Goal: Check status: Check status

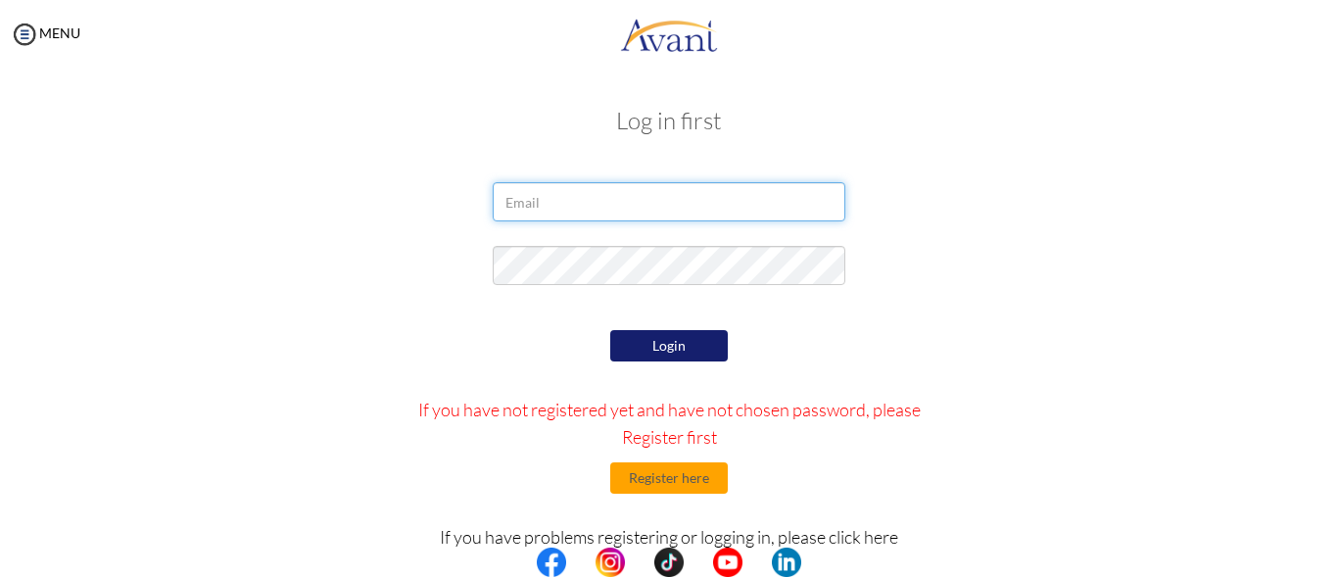
click at [537, 198] on input "email" at bounding box center [669, 201] width 353 height 39
type input "[PERSON_NAME][EMAIL_ADDRESS][DOMAIN_NAME]"
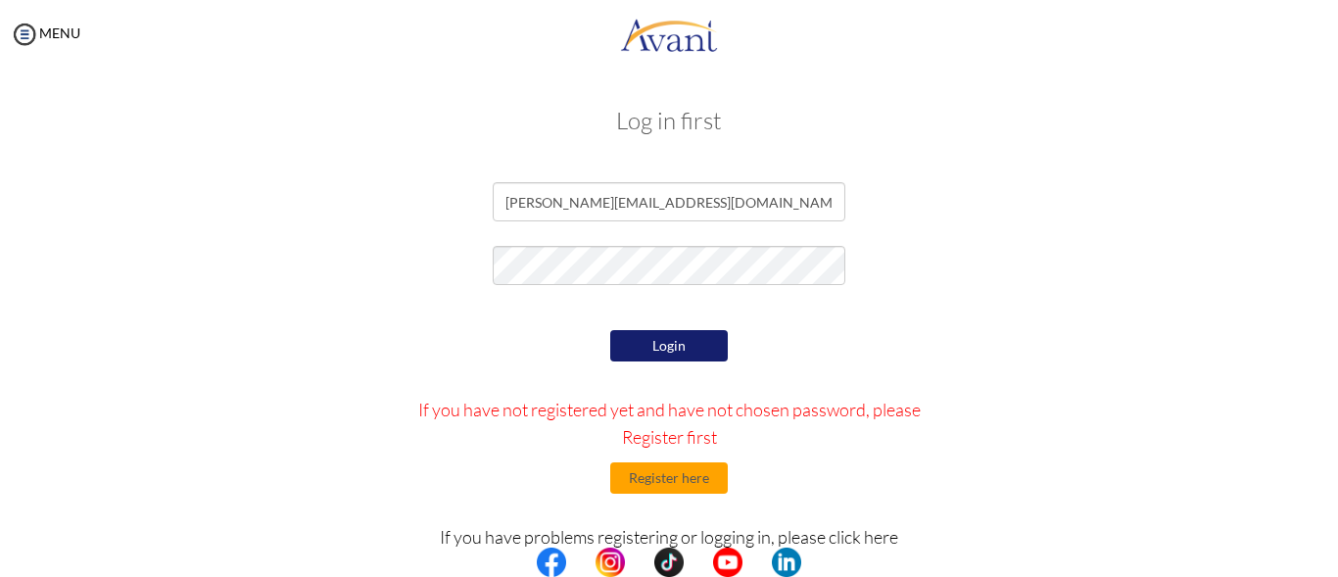
click at [664, 348] on button "Login" at bounding box center [669, 345] width 118 height 31
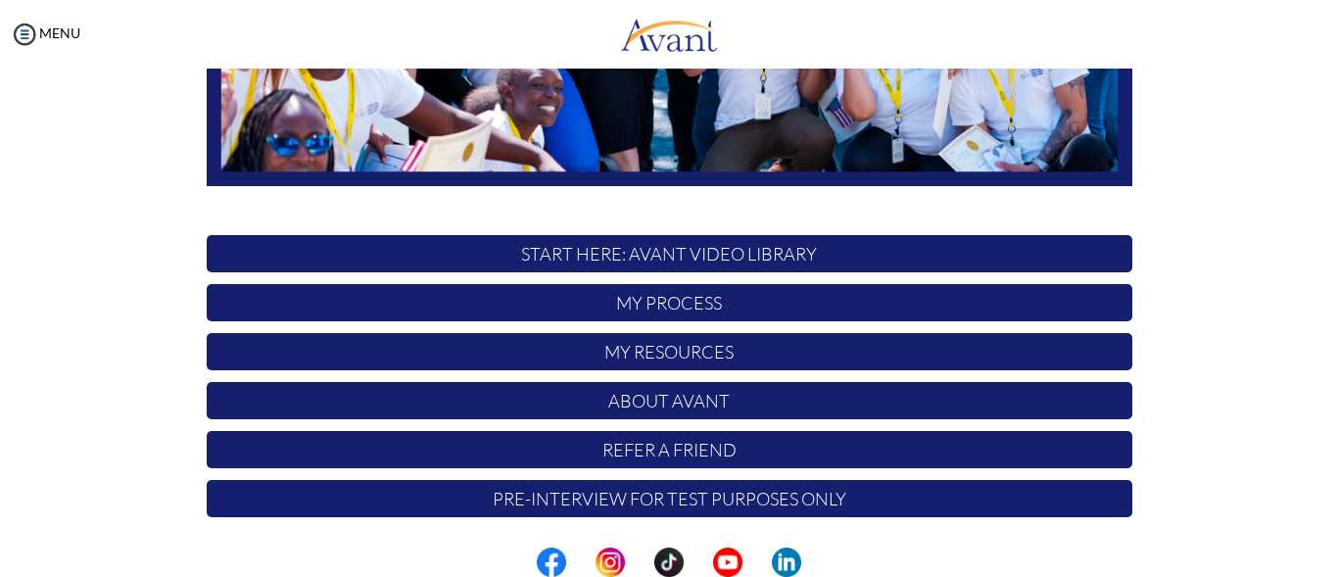
scroll to position [511, 0]
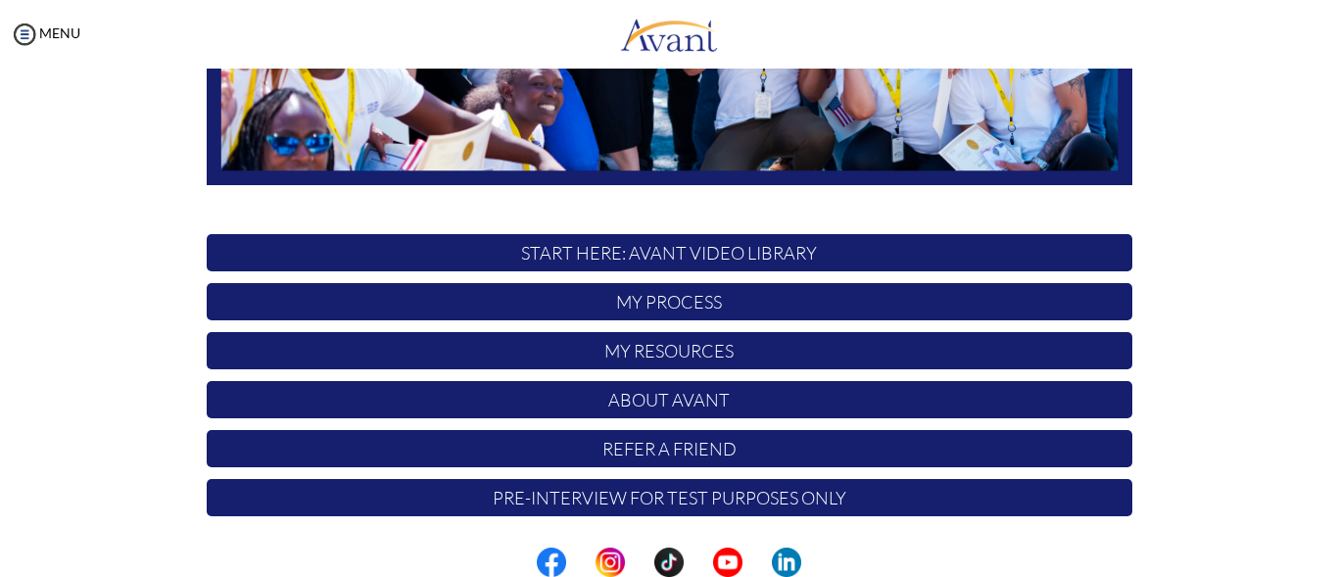
click at [679, 302] on p "My Process" at bounding box center [670, 301] width 926 height 37
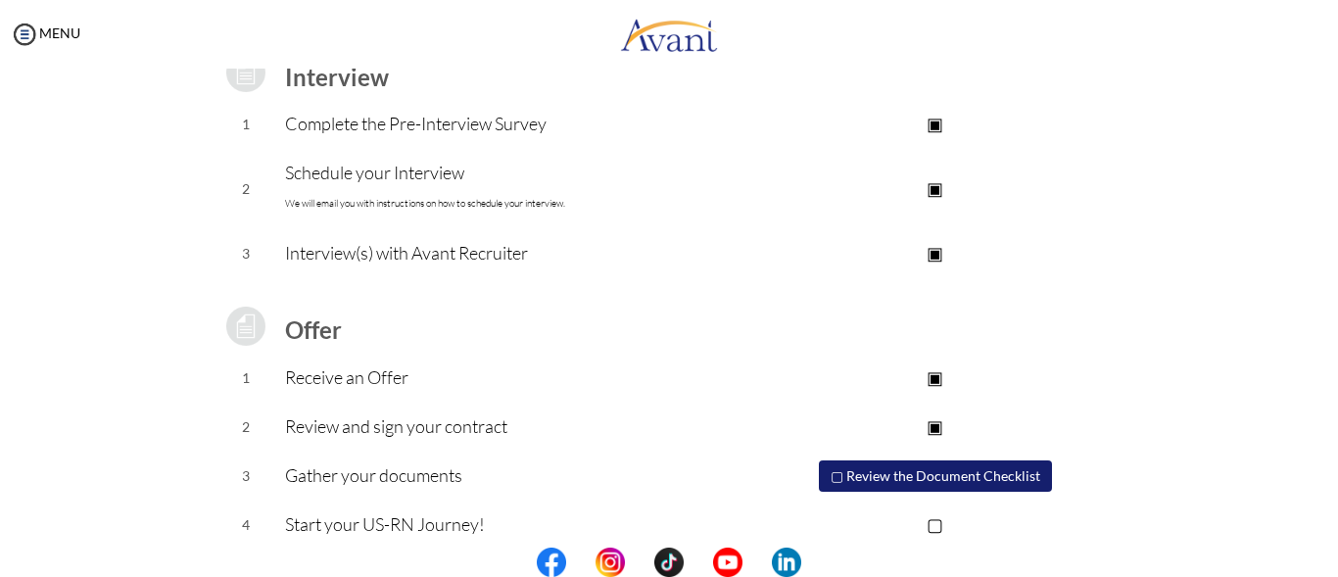
scroll to position [315, 0]
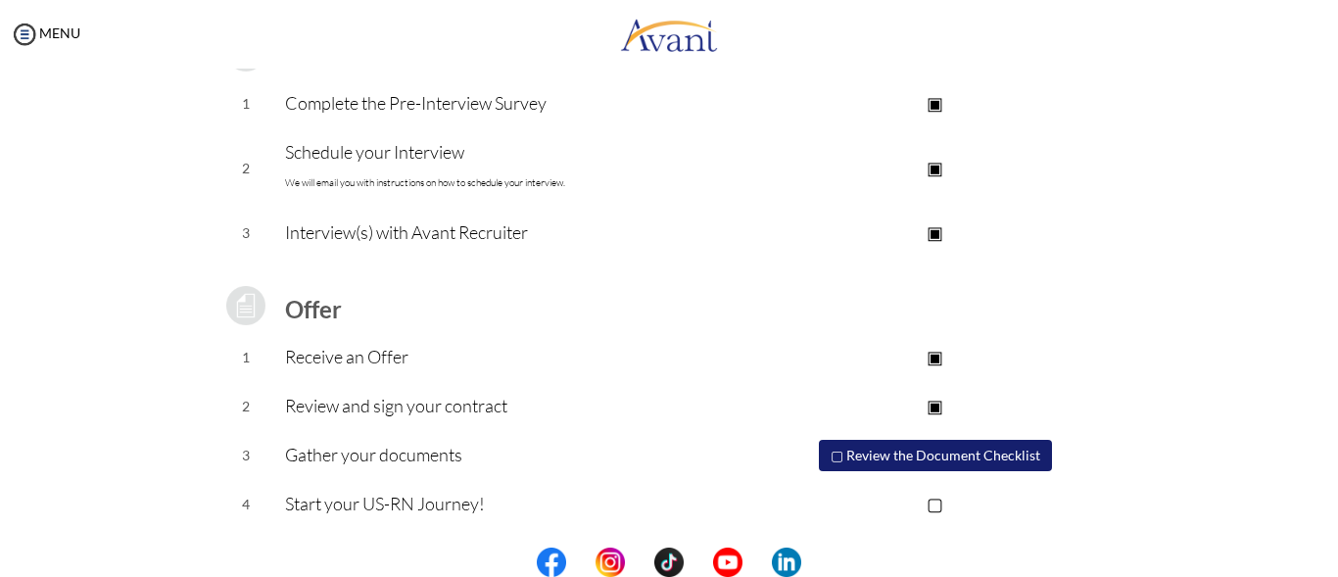
click at [833, 454] on button "▢ Review the Document Checklist" at bounding box center [935, 455] width 233 height 31
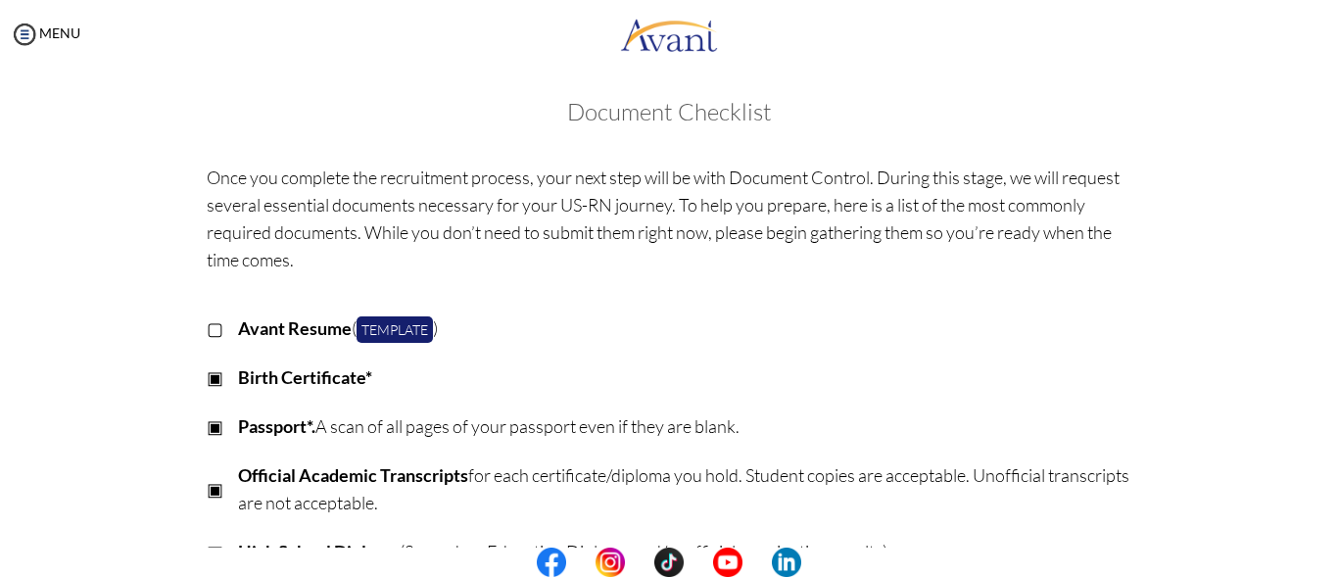
scroll to position [0, 0]
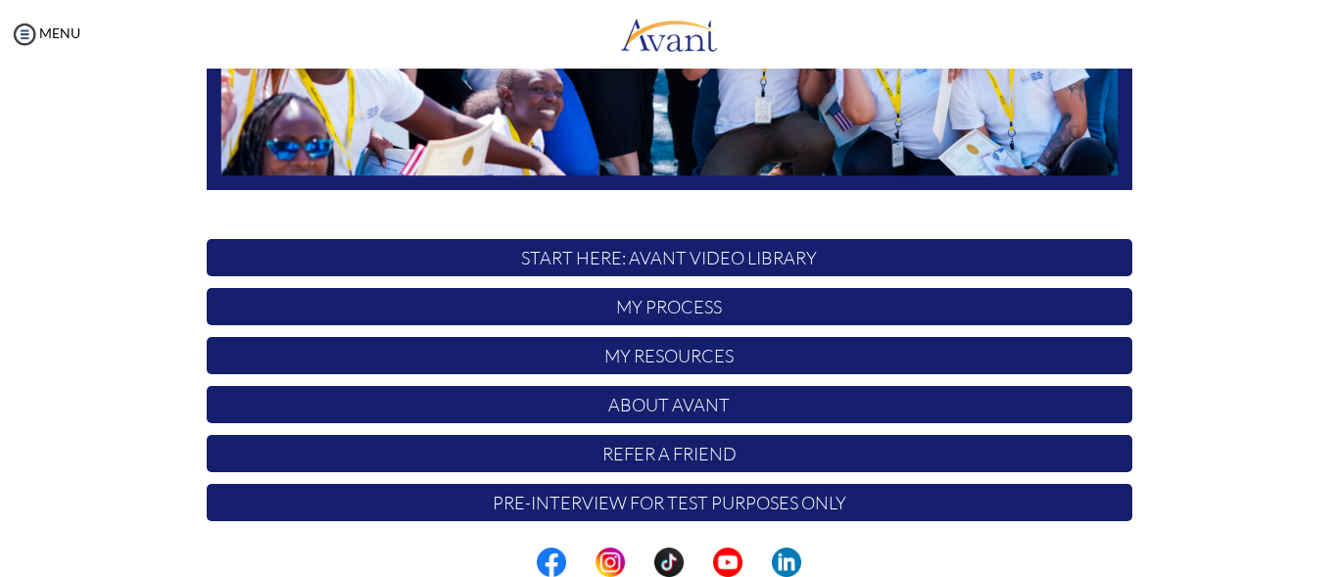
scroll to position [511, 0]
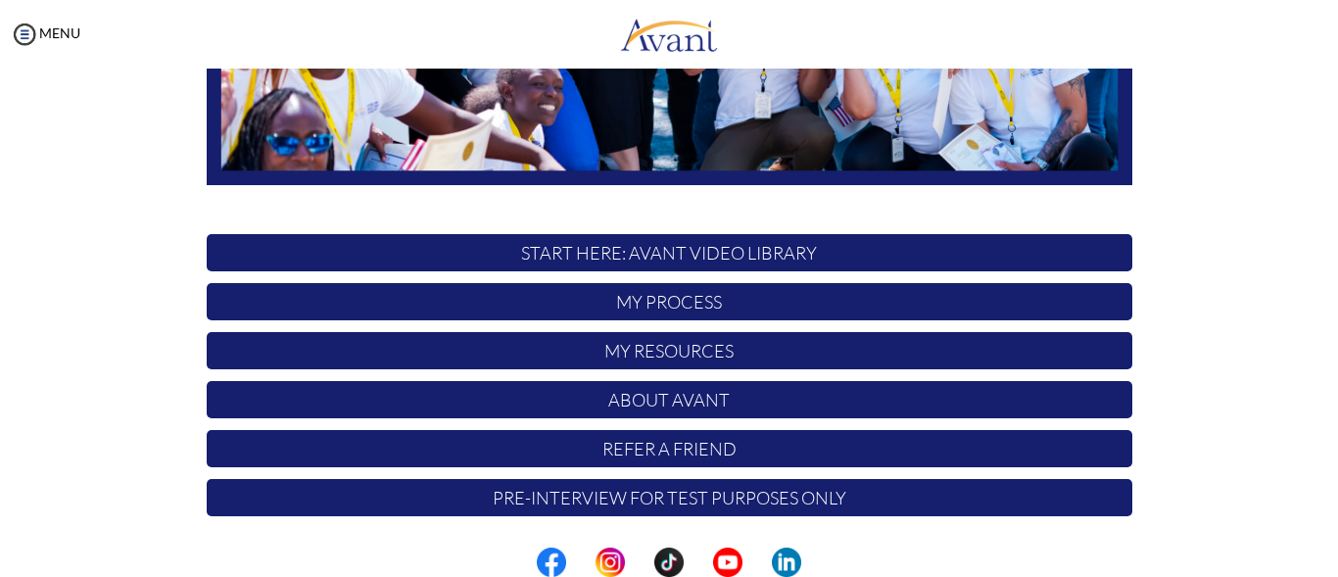
click at [649, 350] on p "My Resources" at bounding box center [670, 350] width 926 height 37
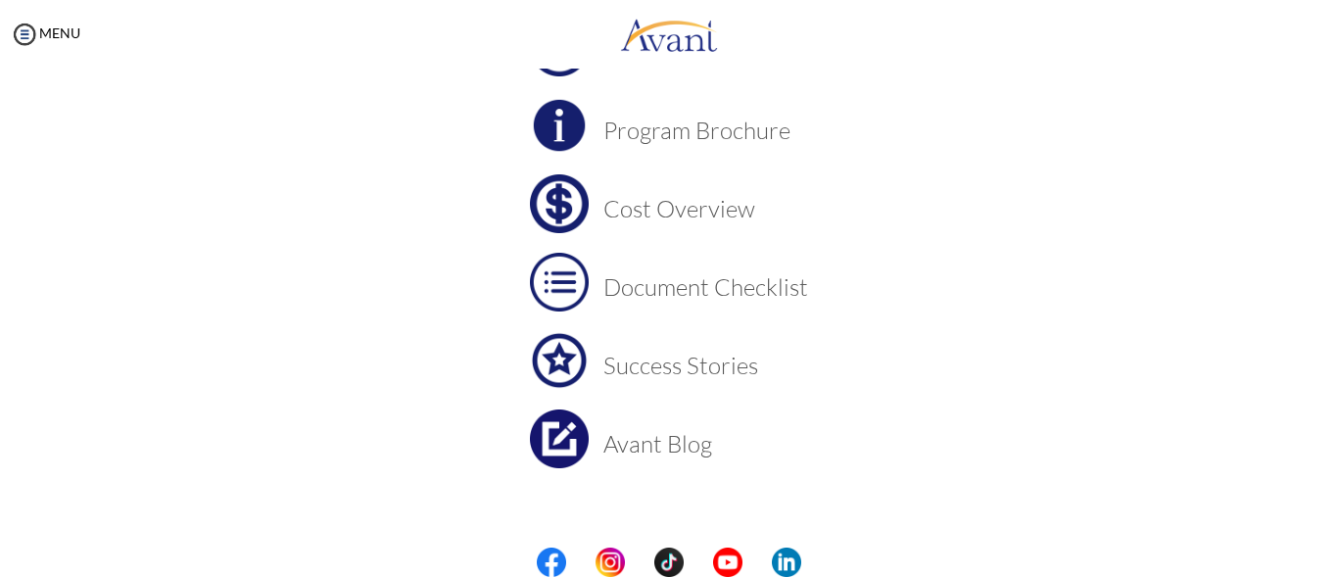
scroll to position [215, 0]
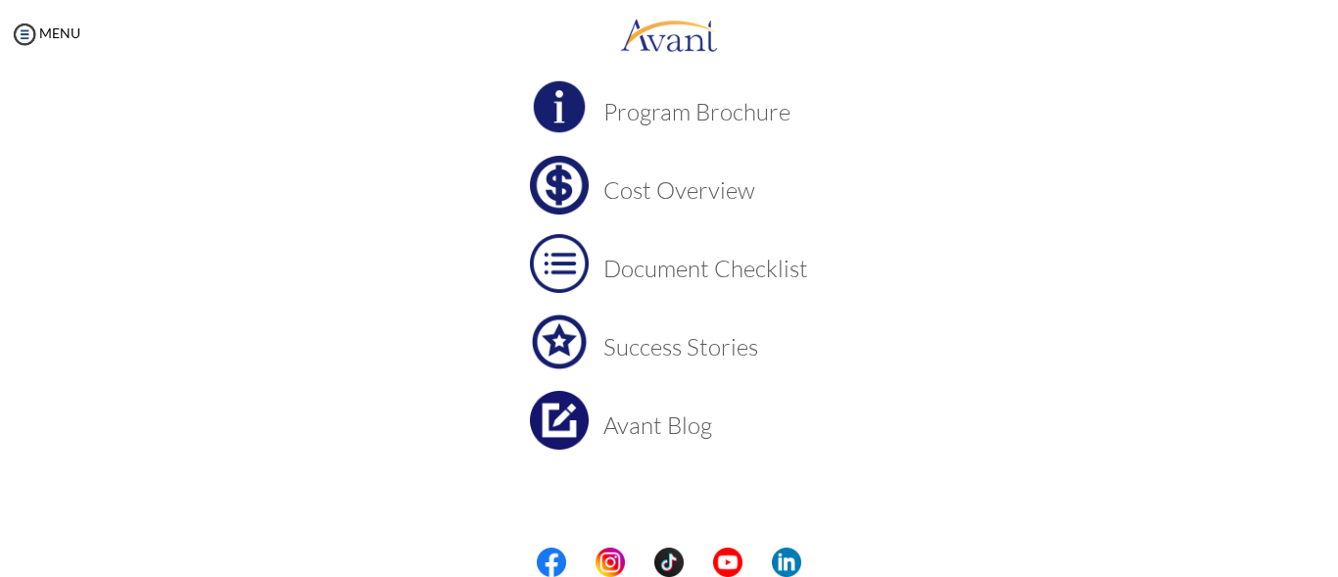
click at [721, 263] on h3 "Document Checklist" at bounding box center [706, 268] width 205 height 25
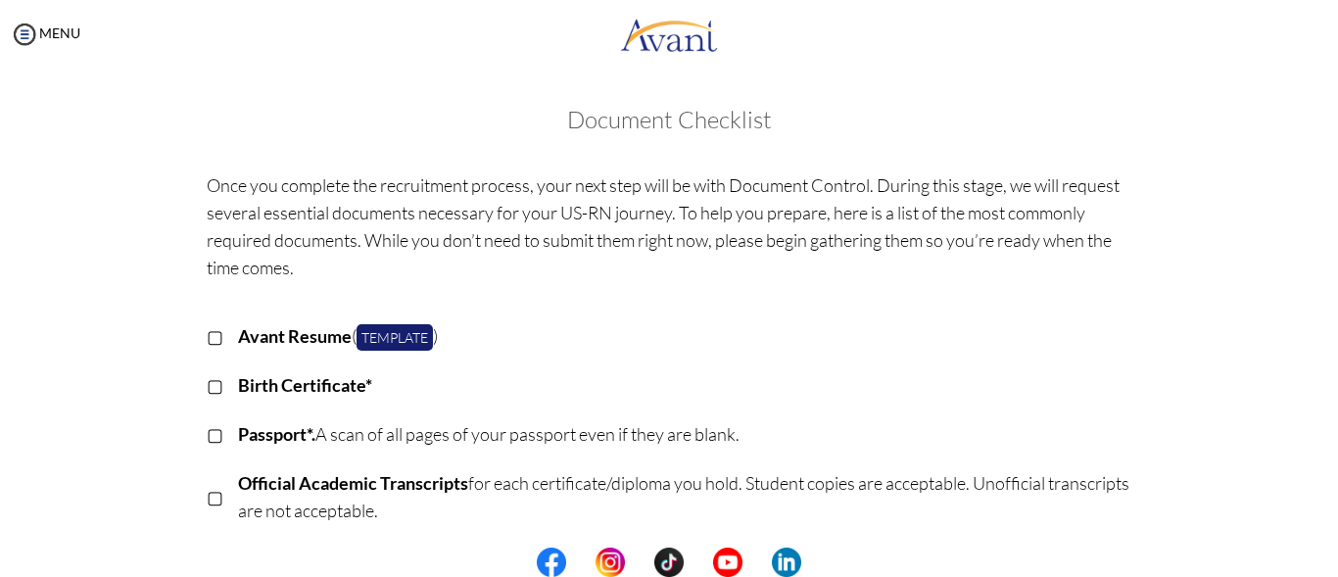
scroll to position [0, 0]
click at [33, 38] on img at bounding box center [24, 34] width 29 height 29
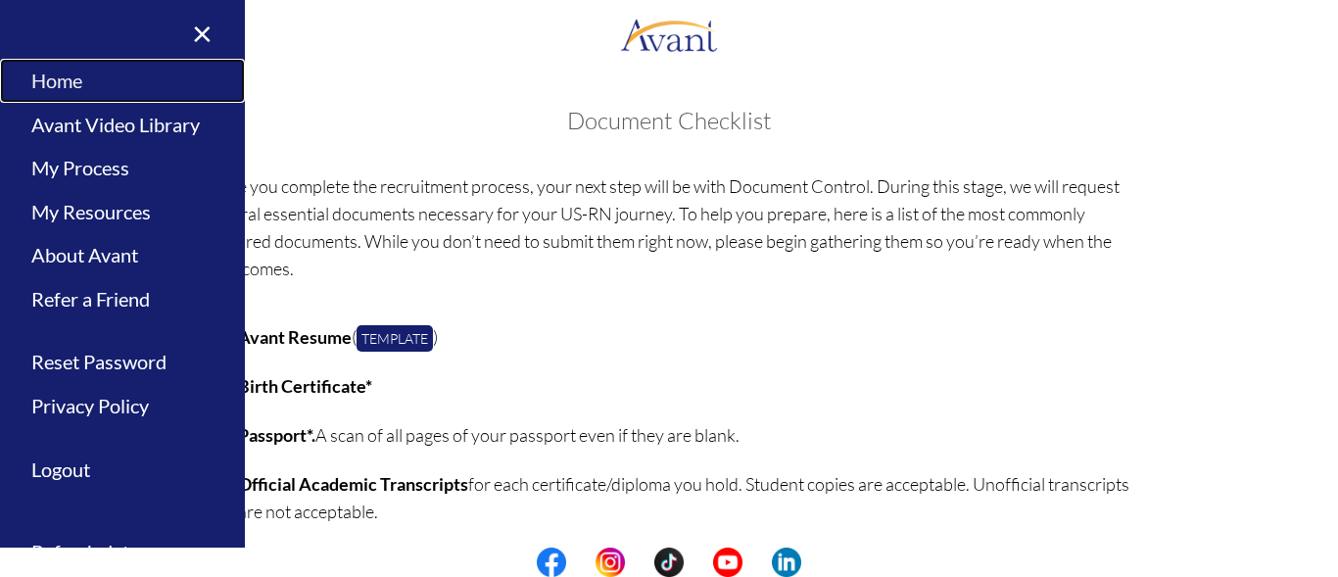
click at [55, 76] on link "Home" at bounding box center [122, 81] width 245 height 44
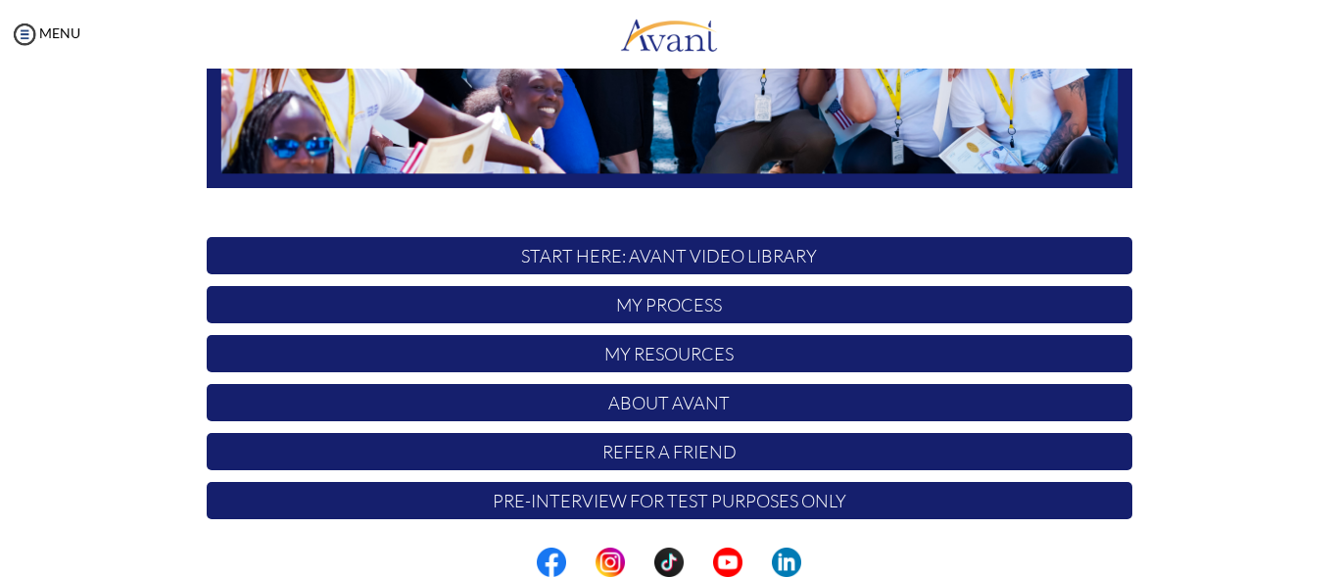
scroll to position [511, 0]
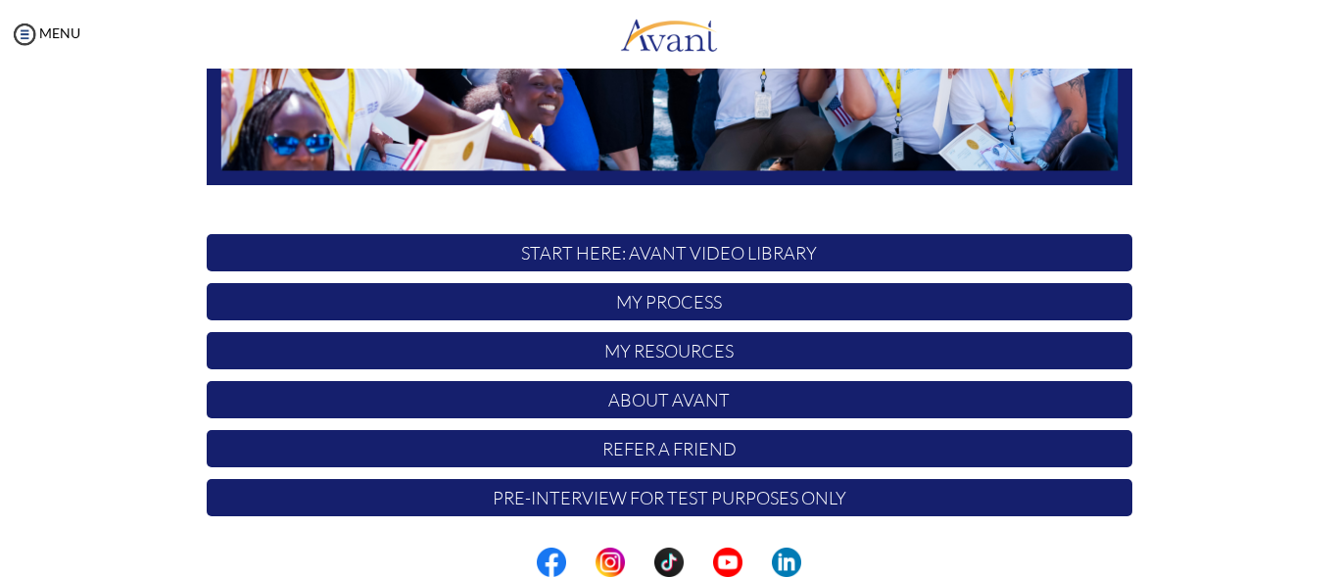
click at [671, 297] on p "My Process" at bounding box center [670, 301] width 926 height 37
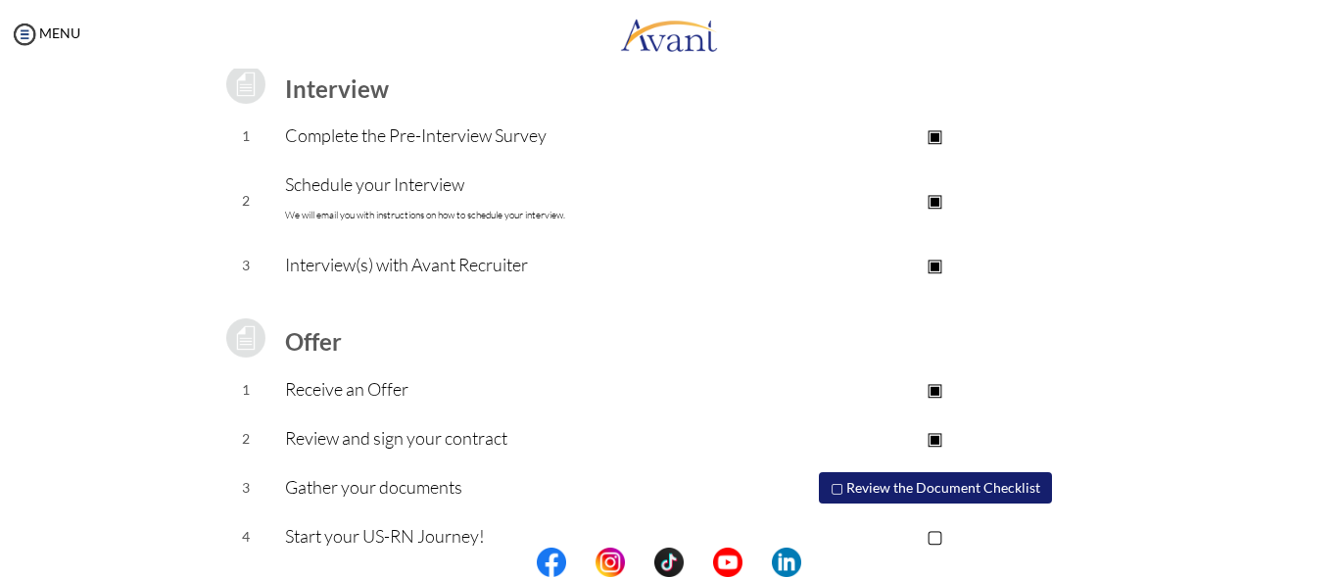
scroll to position [315, 0]
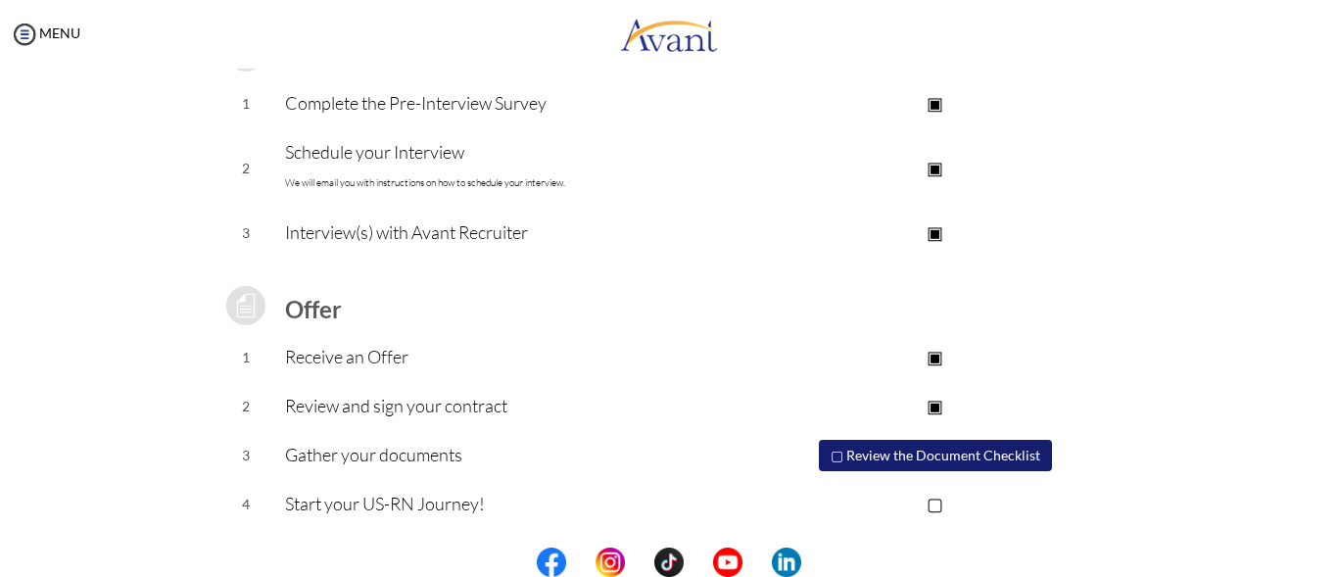
click at [935, 504] on p "▢" at bounding box center [935, 503] width 393 height 27
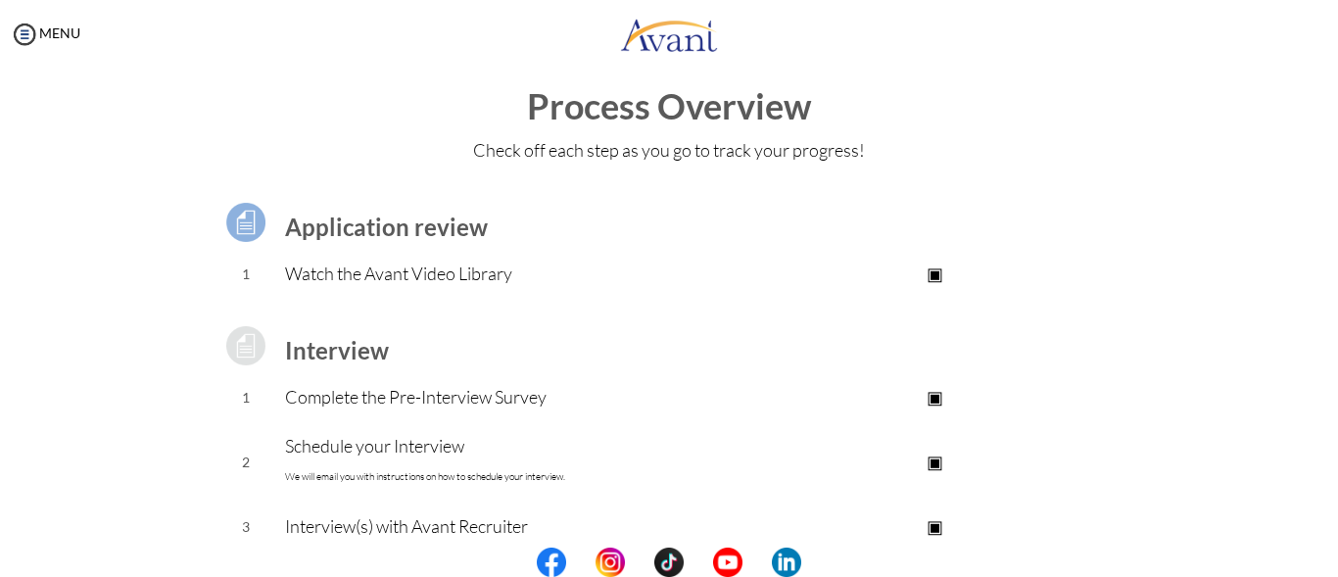
scroll to position [0, 0]
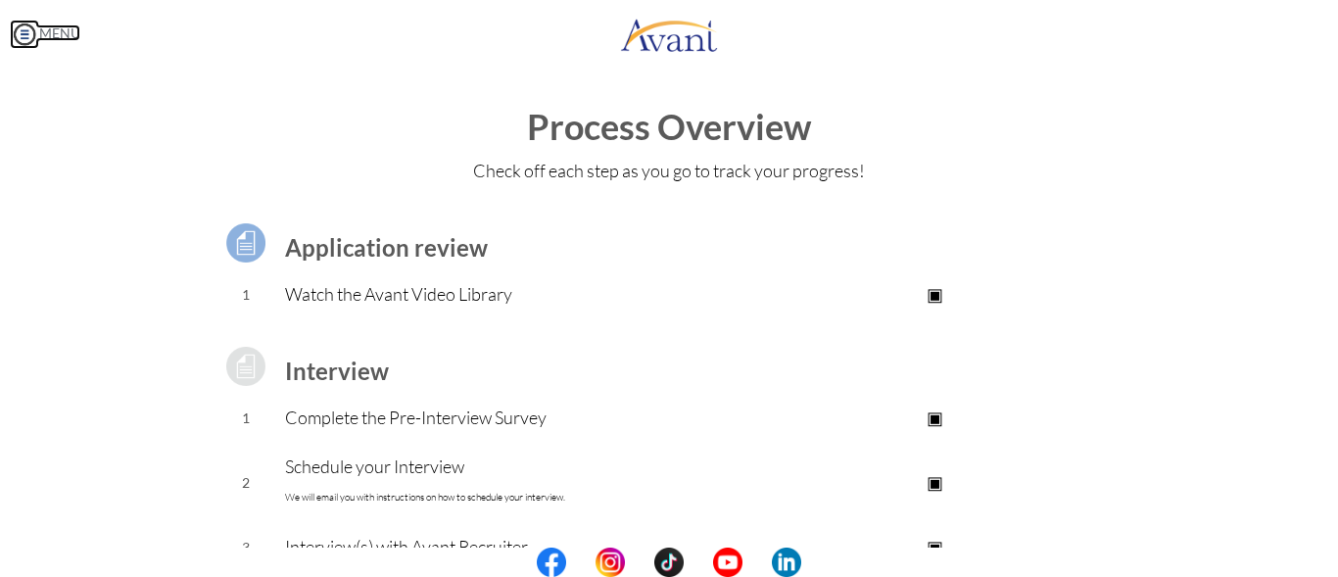
click at [40, 34] on link "MENU" at bounding box center [45, 32] width 71 height 17
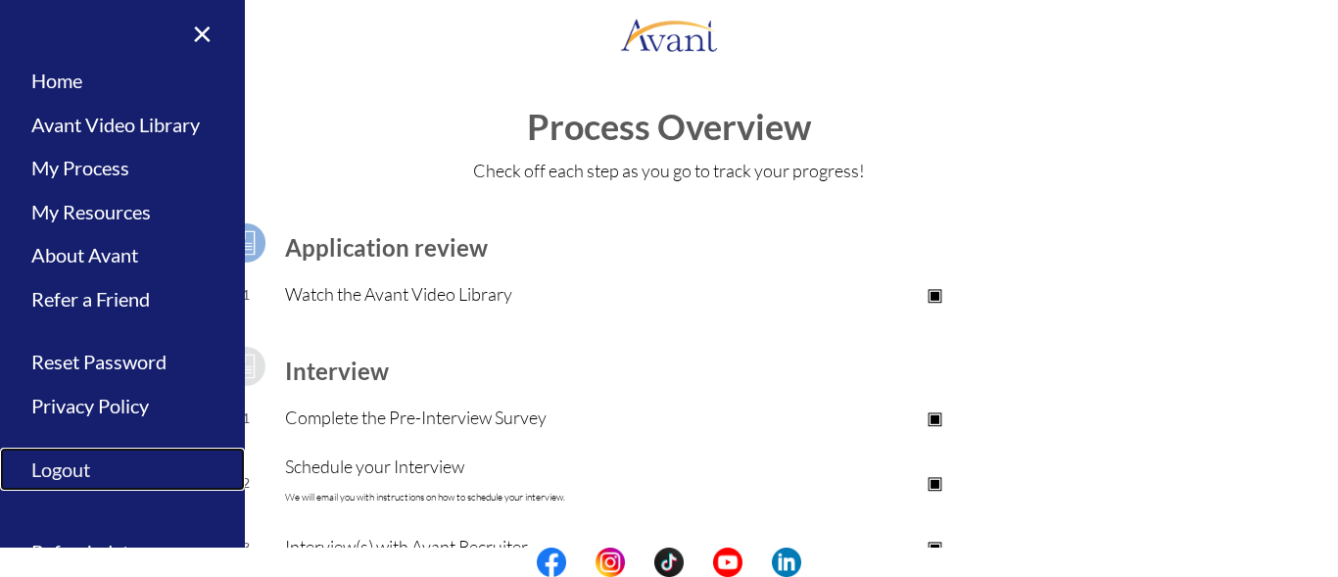
click at [56, 468] on link "Logout" at bounding box center [122, 470] width 245 height 44
